Goal: Information Seeking & Learning: Learn about a topic

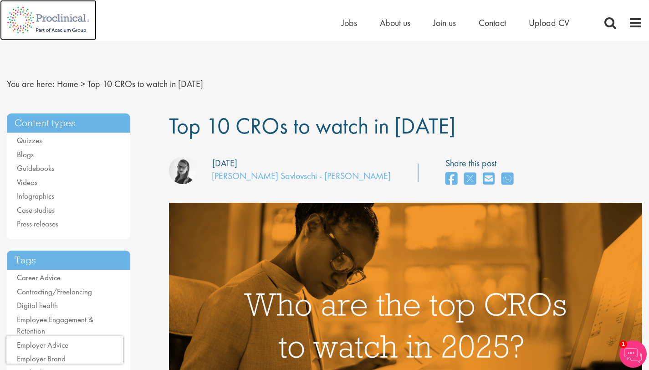
click at [66, 23] on img at bounding box center [48, 20] width 97 height 40
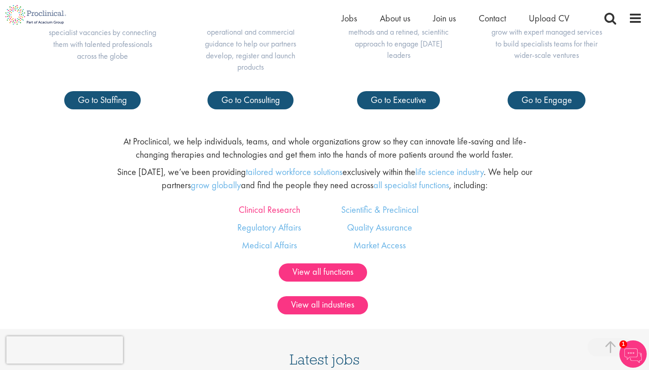
scroll to position [498, 0]
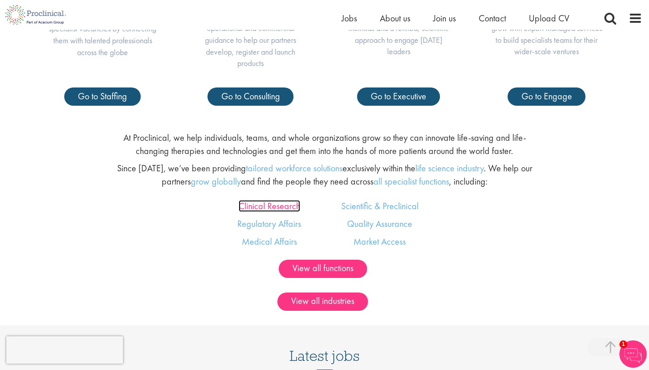
click at [262, 207] on link "Clinical Research" at bounding box center [269, 206] width 61 height 12
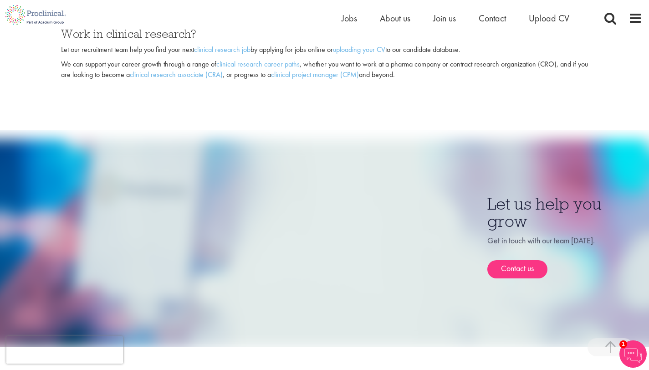
scroll to position [732, 0]
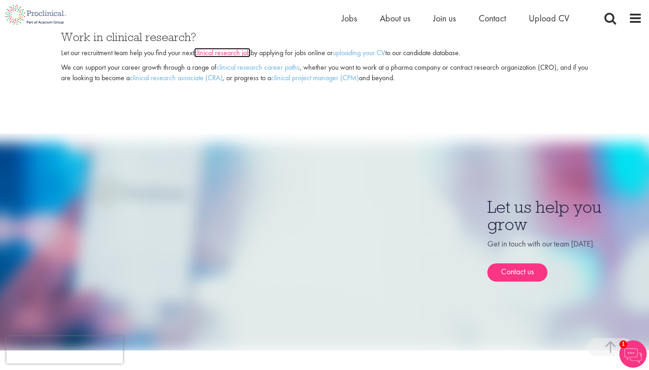
click at [236, 54] on link "clinical research job" at bounding box center [222, 53] width 56 height 10
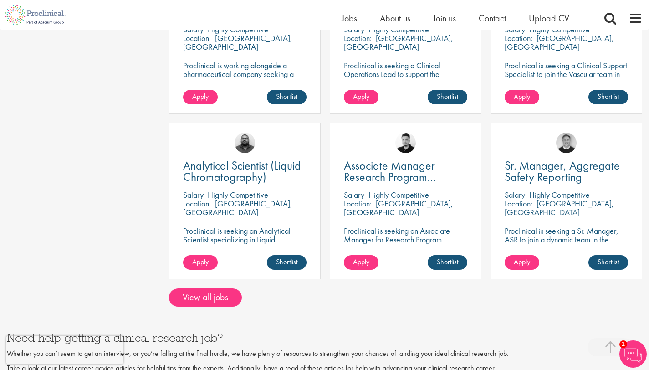
scroll to position [694, 0]
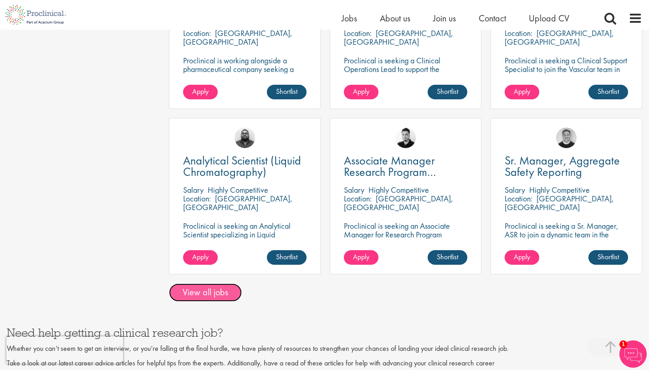
click at [203, 283] on link "View all jobs" at bounding box center [205, 292] width 73 height 18
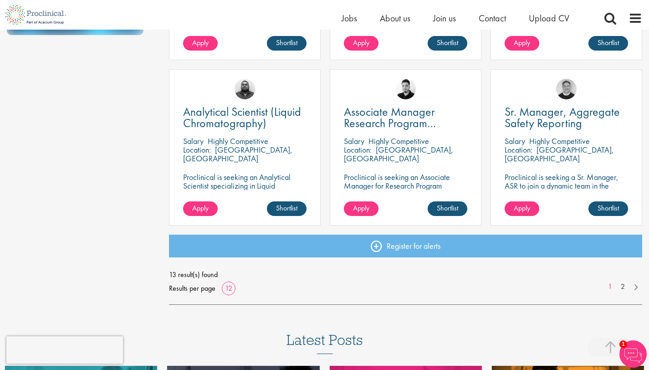
scroll to position [633, 0]
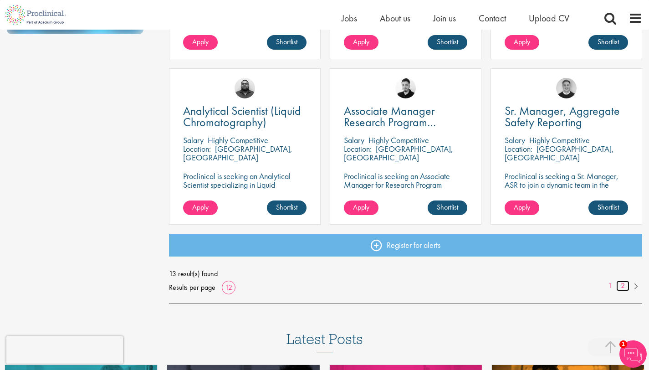
click at [623, 284] on link "2" at bounding box center [622, 286] width 13 height 10
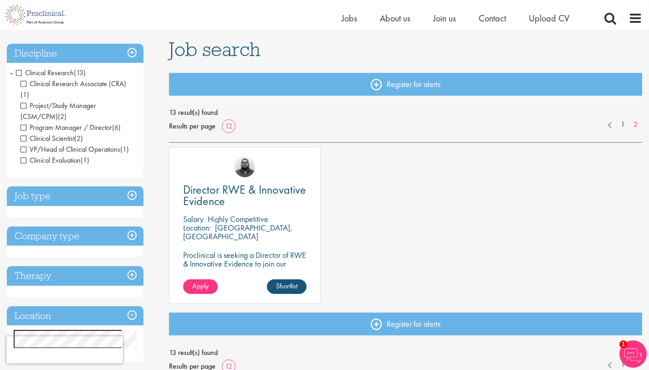
scroll to position [61, 0]
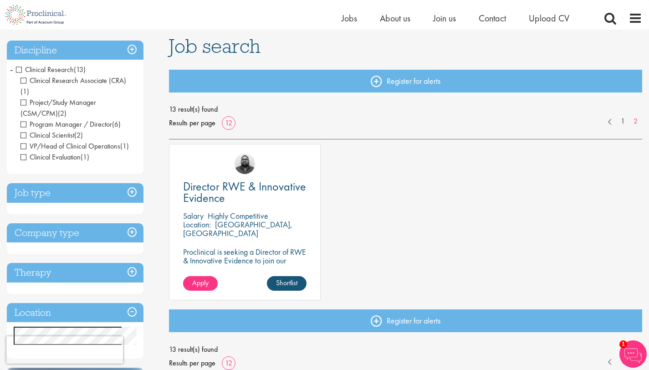
click at [244, 222] on p "Basel, Schweiz" at bounding box center [237, 228] width 109 height 19
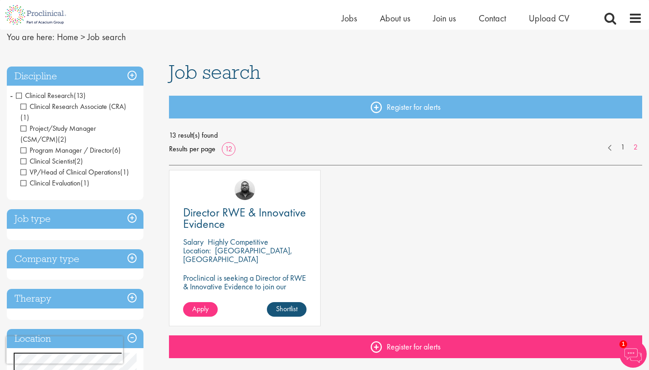
scroll to position [11, 0]
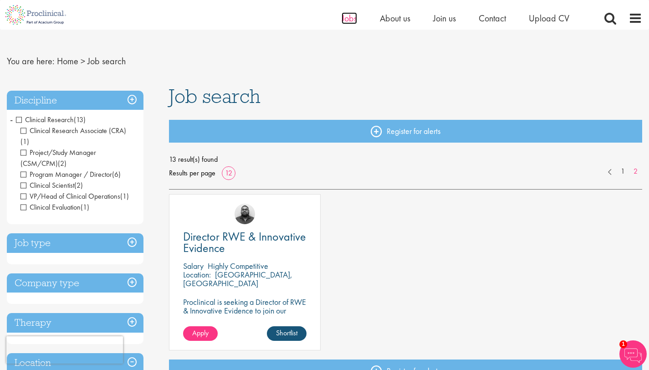
click at [348, 20] on span "Jobs" at bounding box center [349, 18] width 15 height 12
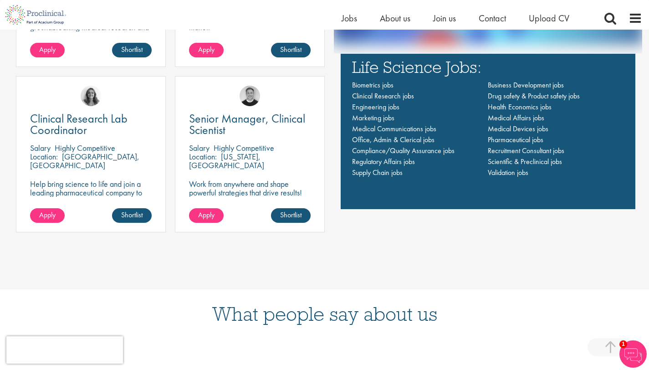
scroll to position [727, 0]
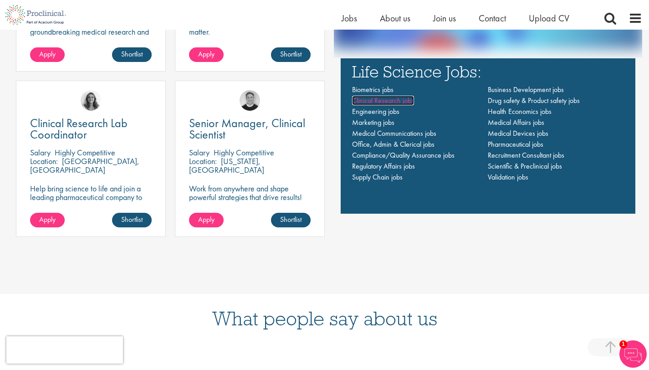
click at [401, 104] on span "Clinical Research jobs" at bounding box center [383, 101] width 62 height 10
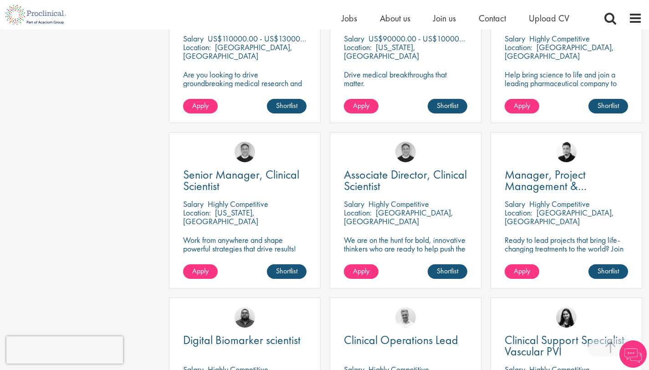
scroll to position [358, 0]
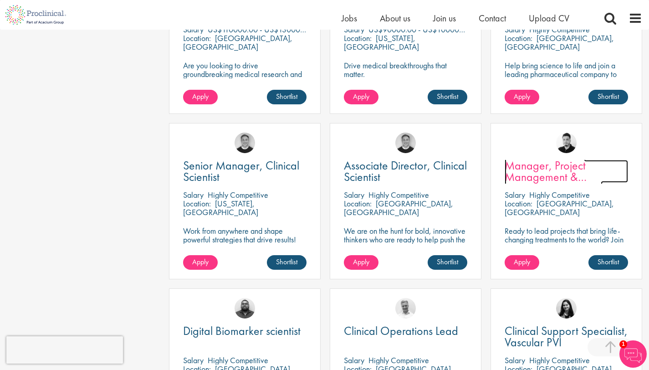
click at [525, 165] on span "Manager, Project Management & Operational Delivery" at bounding box center [554, 177] width 98 height 38
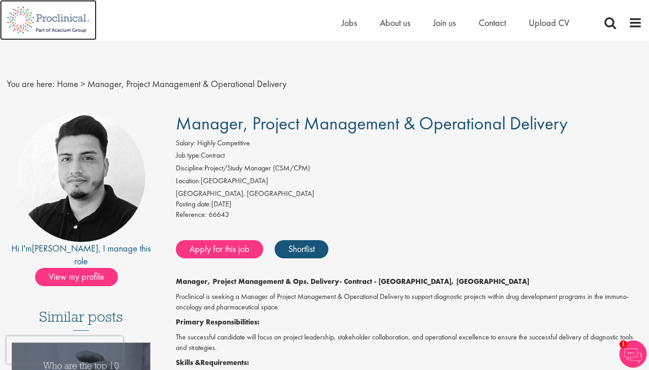
click at [76, 18] on img at bounding box center [48, 20] width 97 height 40
